Goal: Entertainment & Leisure: Consume media (video, audio)

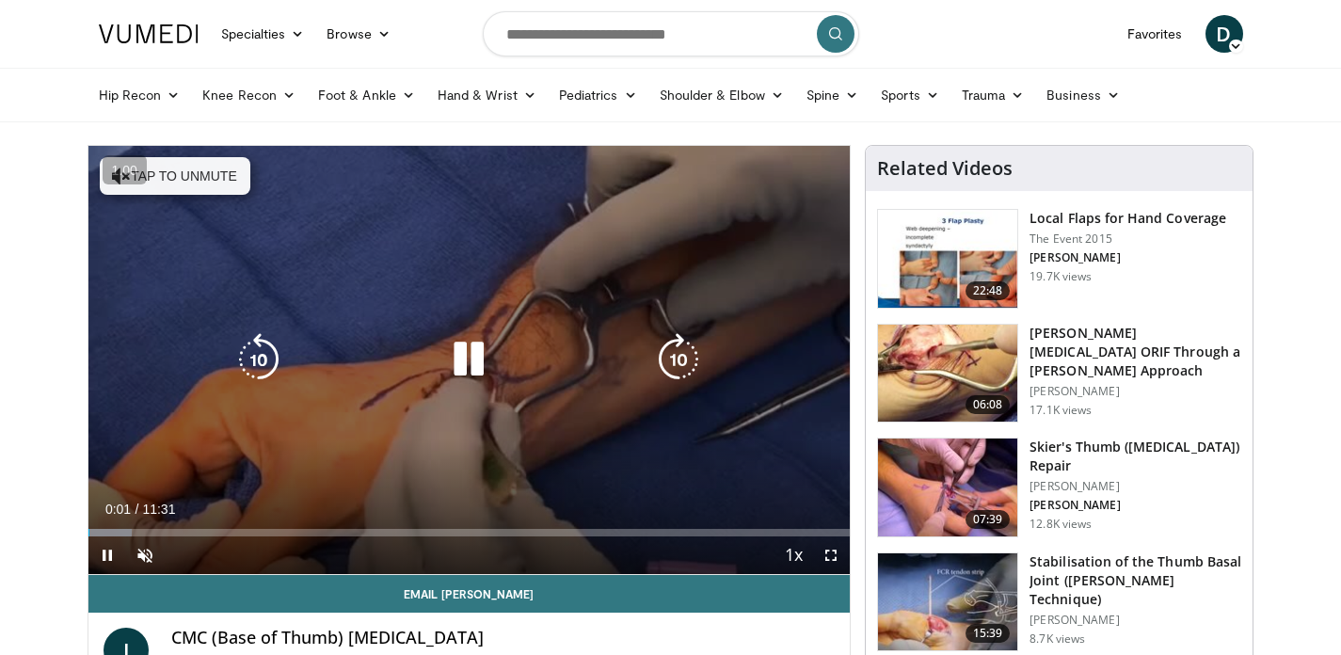
click at [345, 228] on div "10 seconds Tap to unmute" at bounding box center [469, 360] width 762 height 428
click at [445, 356] on icon "Video Player" at bounding box center [468, 359] width 53 height 53
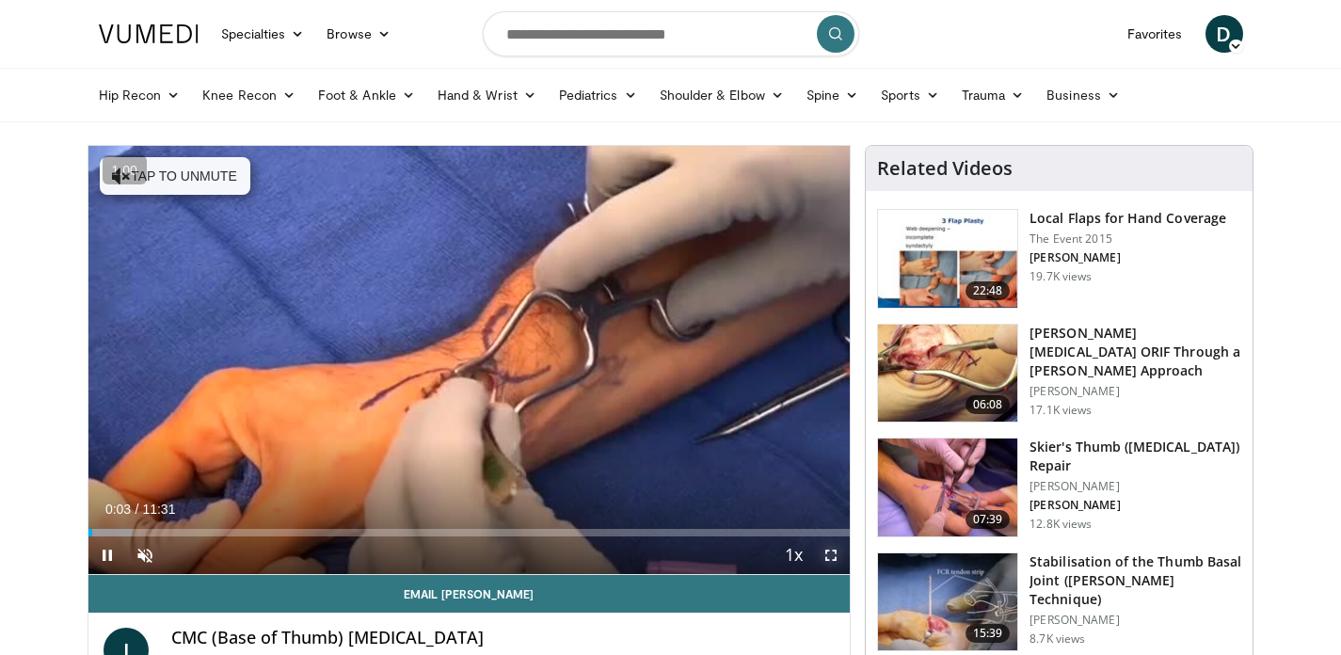
click at [830, 564] on span "Video Player" at bounding box center [831, 556] width 38 height 38
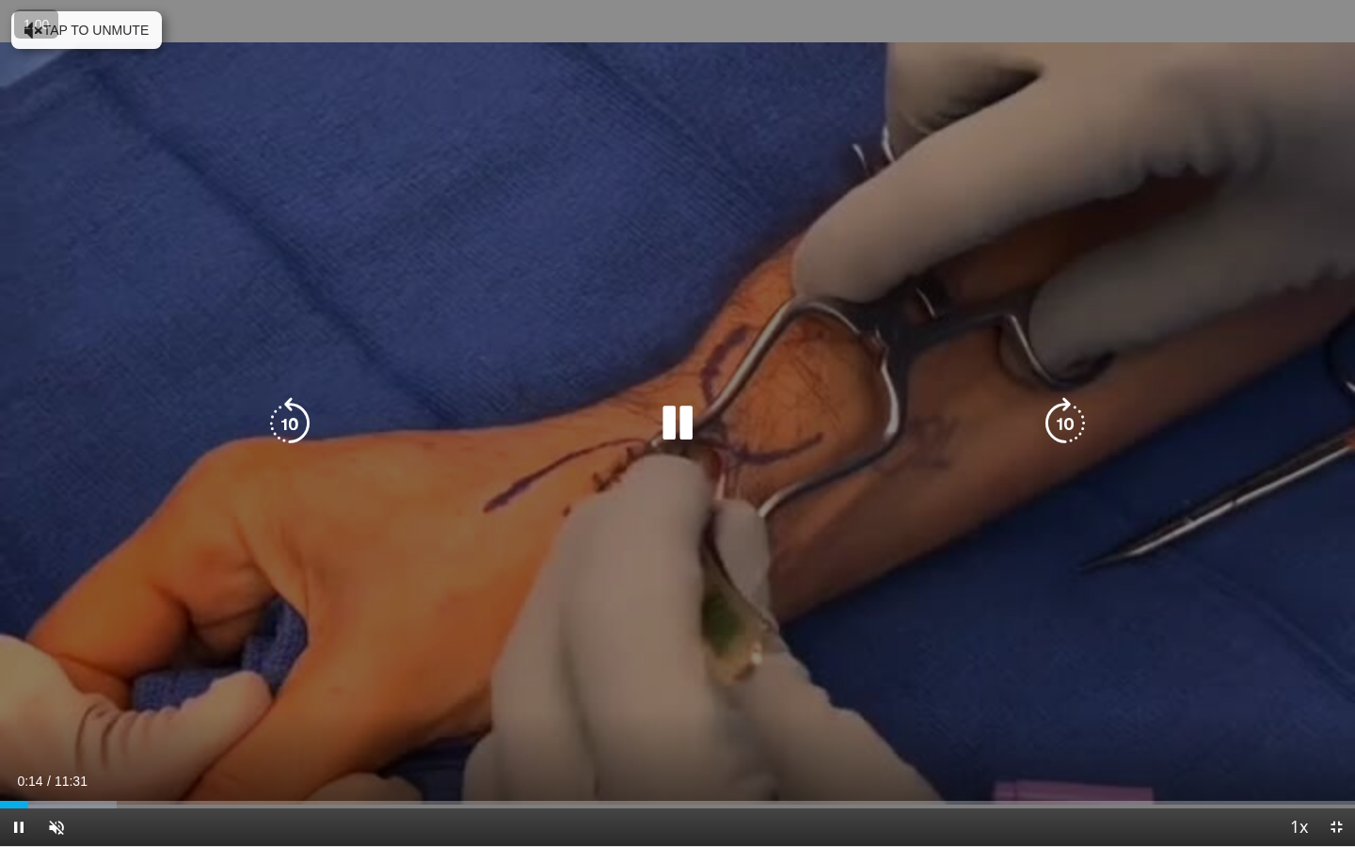
click at [134, 36] on button "Tap to unmute" at bounding box center [86, 30] width 151 height 38
click at [1140, 343] on div "10 seconds Tap to unmute" at bounding box center [677, 423] width 1355 height 846
click at [1217, 232] on div "10 seconds Tap to unmute" at bounding box center [677, 423] width 1355 height 846
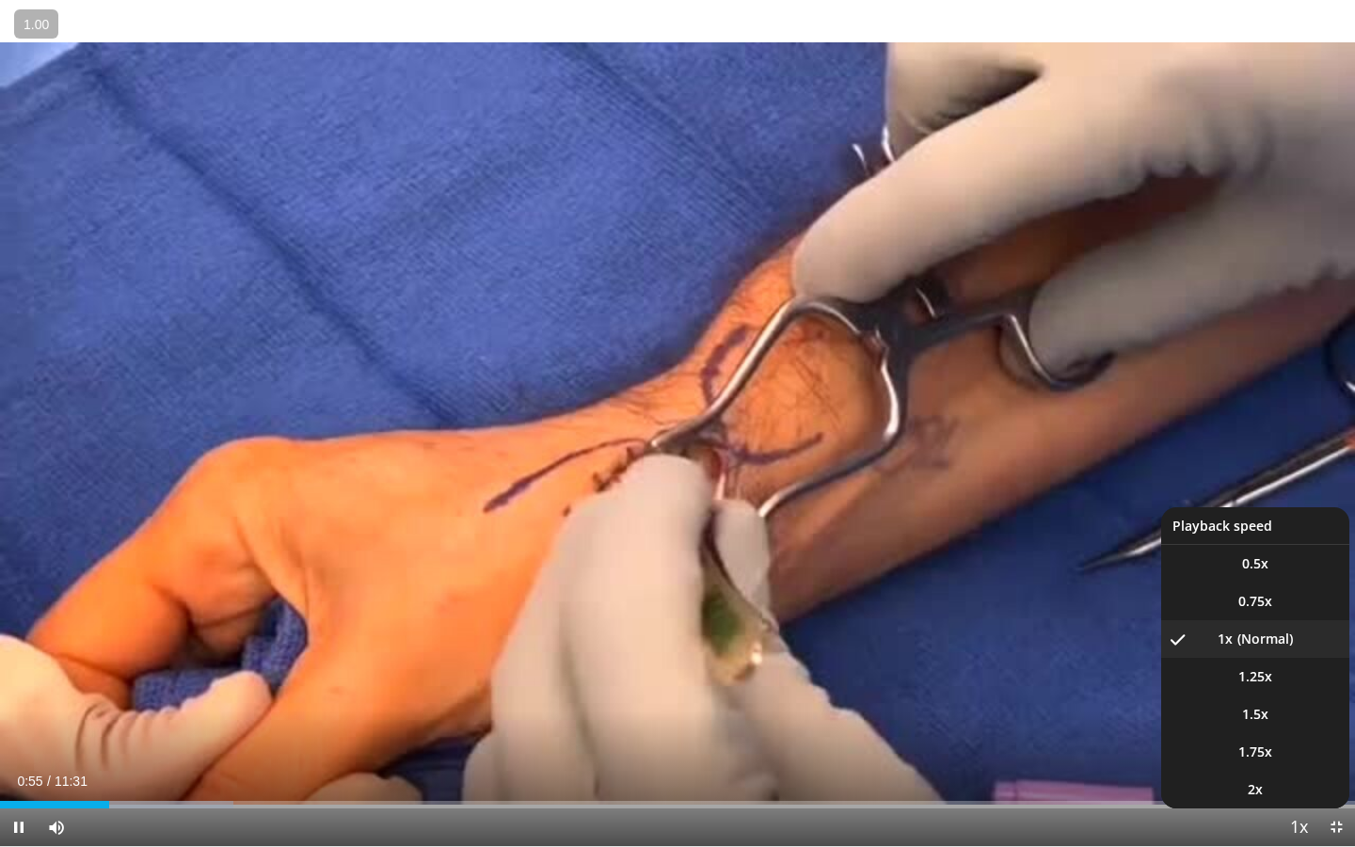
click at [1299, 654] on span "Video Player" at bounding box center [1299, 828] width 26 height 38
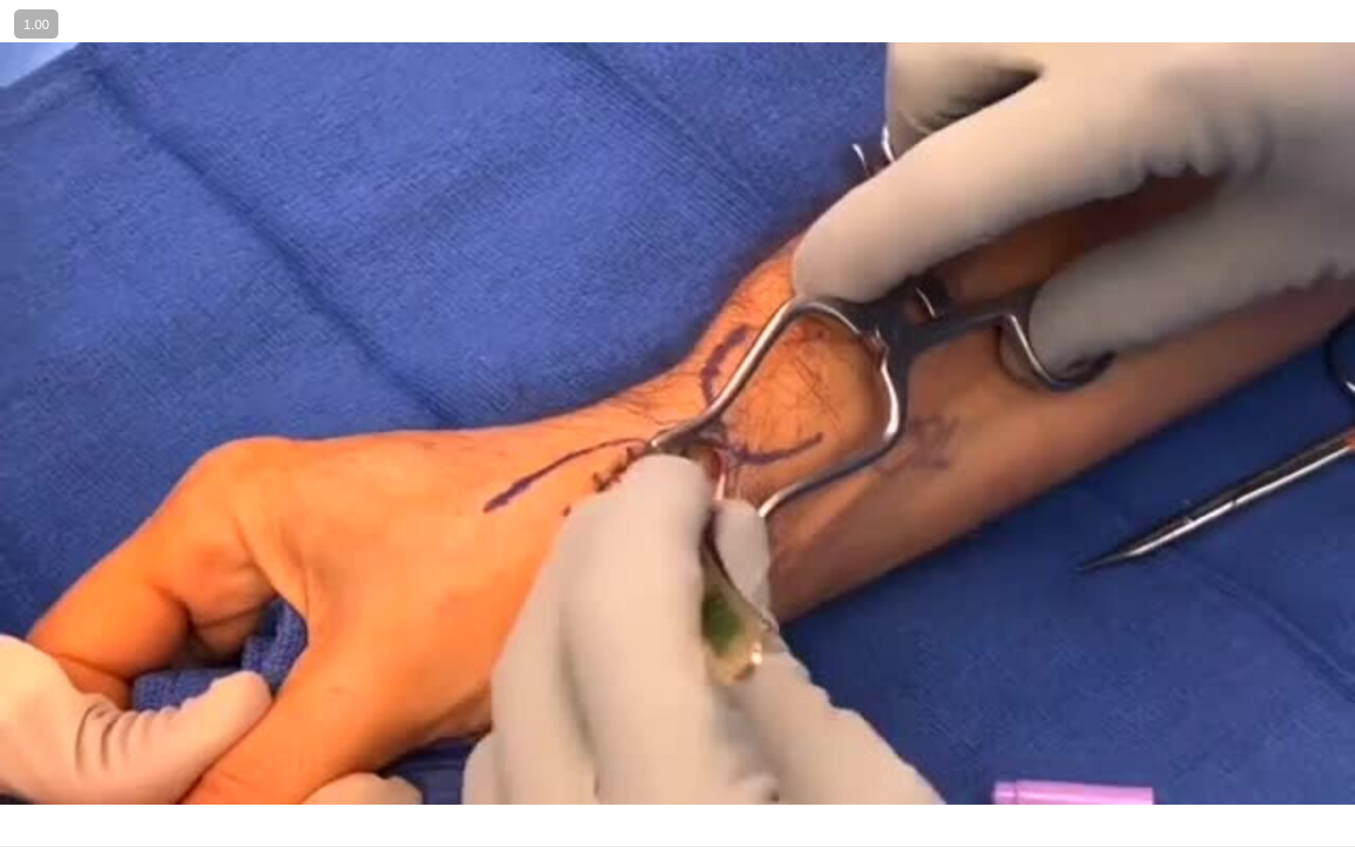
click at [1299, 654] on video-js "**********" at bounding box center [677, 423] width 1355 height 847
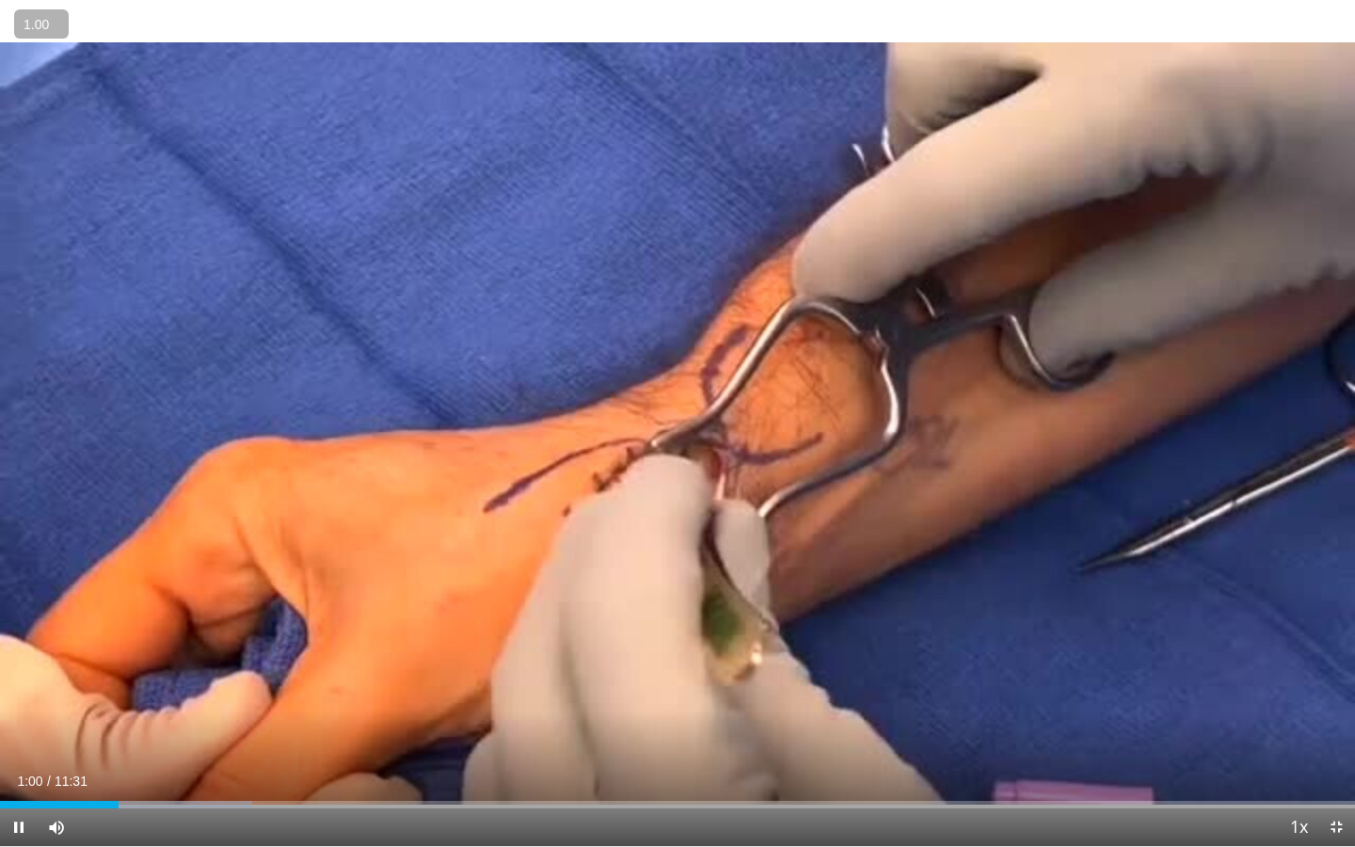
click at [0, 0] on button "+" at bounding box center [0, 0] width 0 height 0
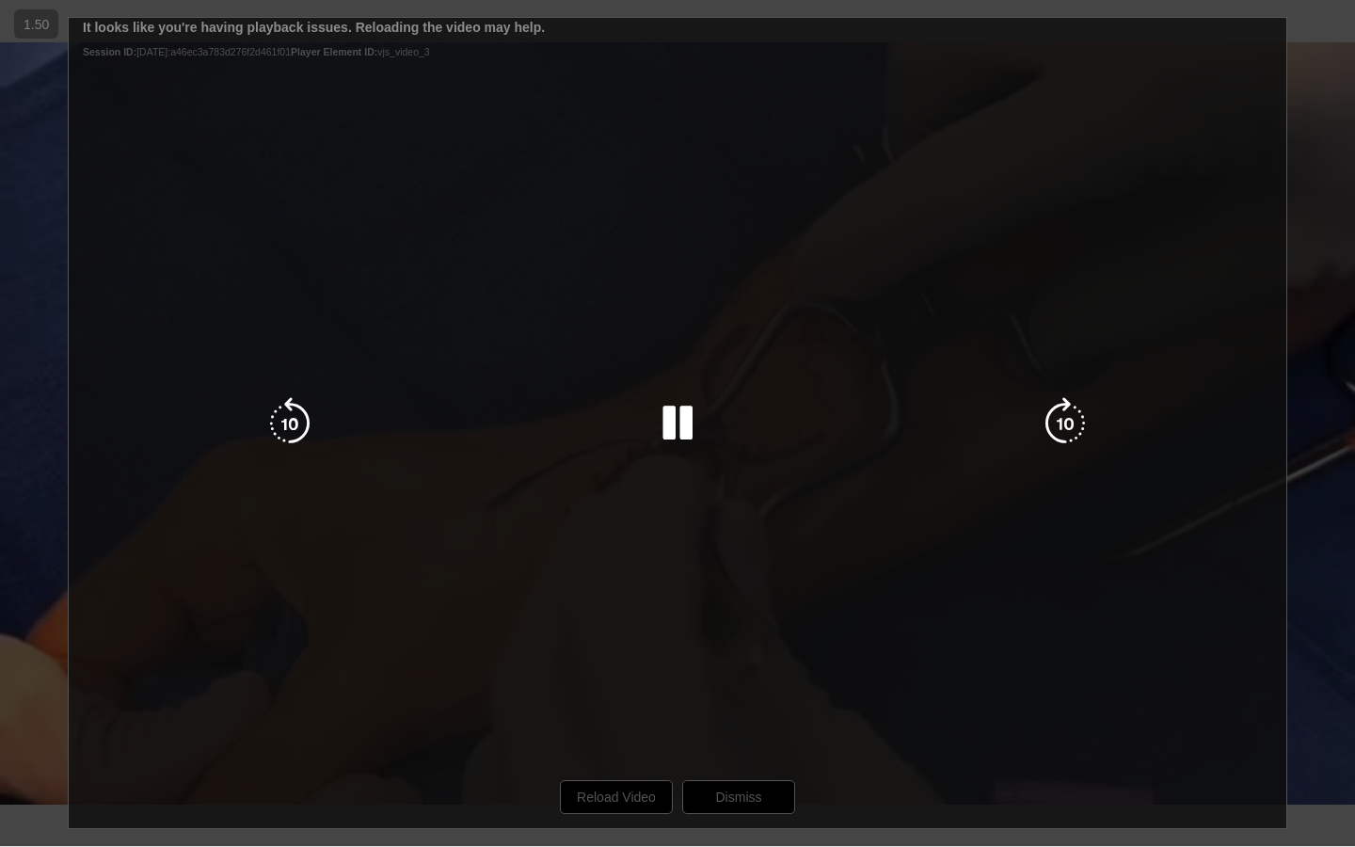
click at [646, 654] on div "10 seconds Tap to unmute" at bounding box center [677, 423] width 1355 height 846
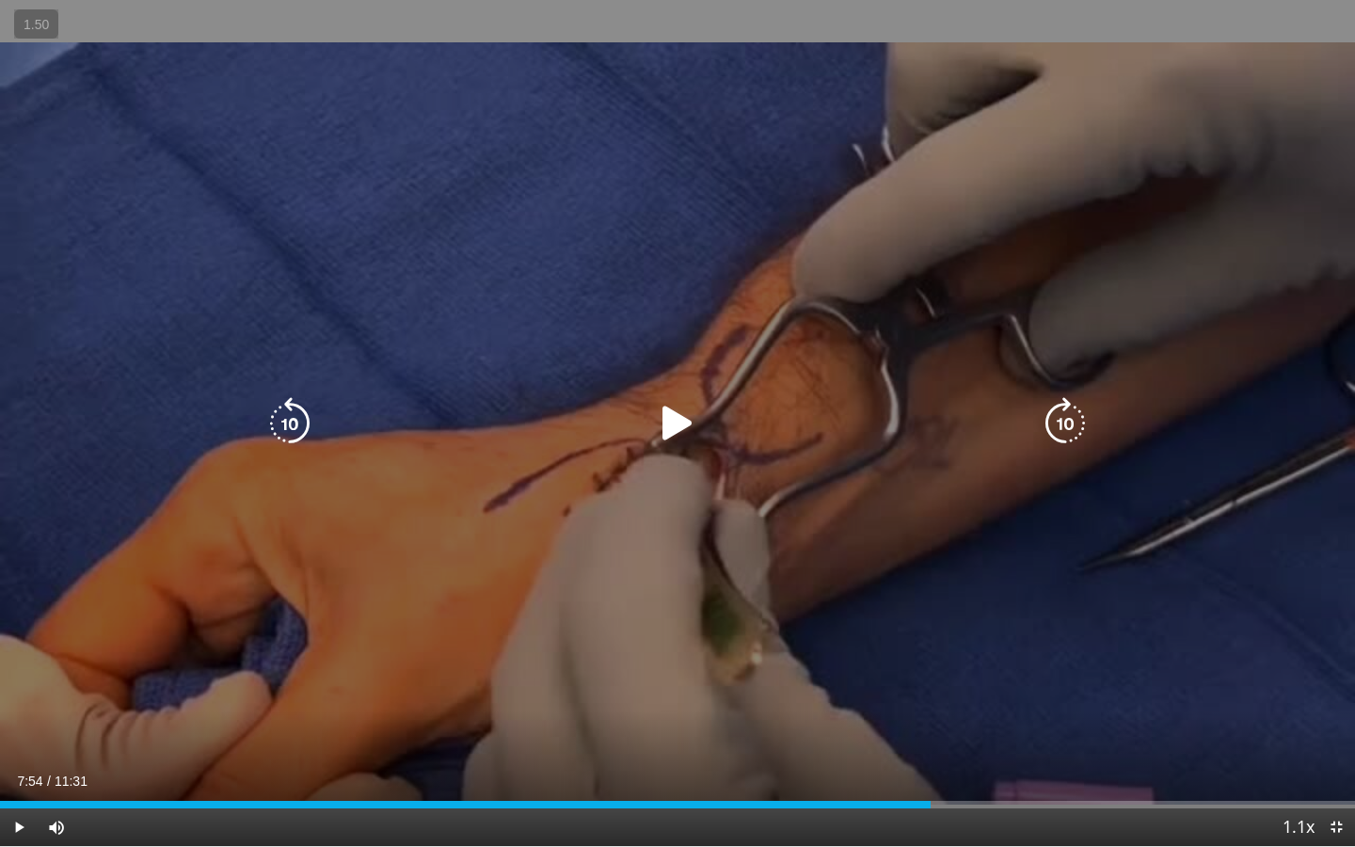
click at [667, 429] on icon "Video Player" at bounding box center [677, 423] width 53 height 53
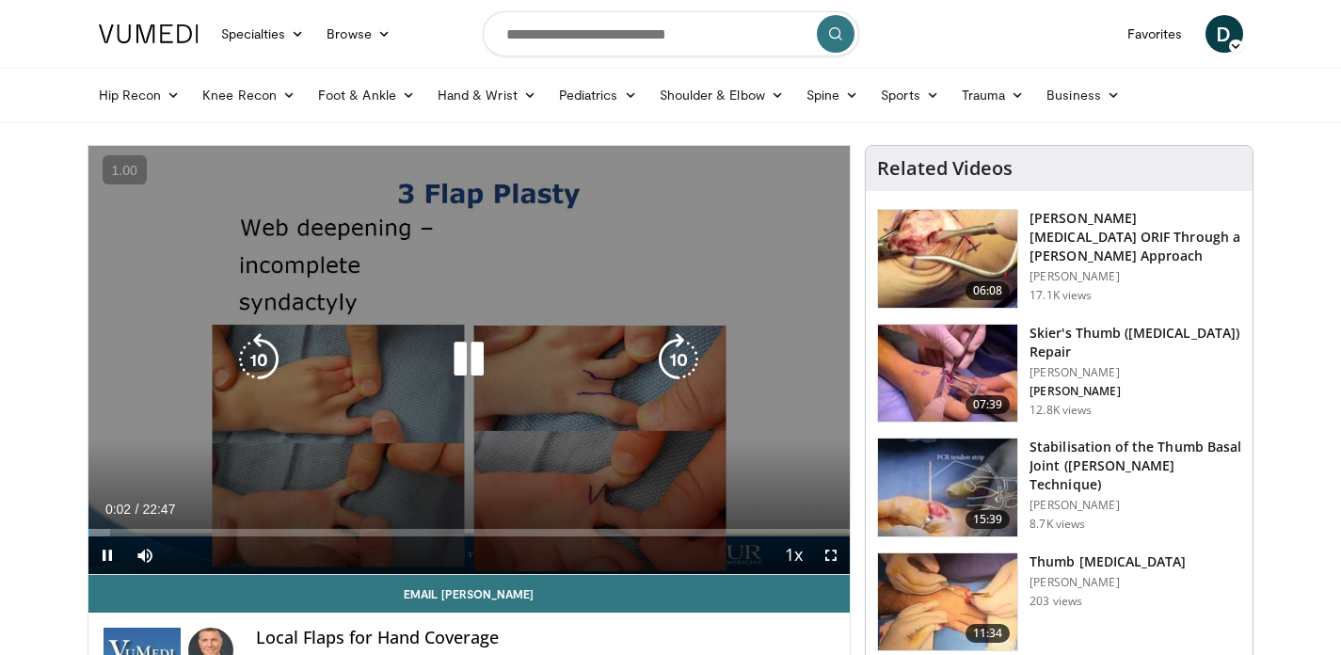
click at [440, 351] on div "Video Player" at bounding box center [468, 360] width 457 height 38
click at [456, 366] on icon "Video Player" at bounding box center [468, 359] width 53 height 53
